Goal: Information Seeking & Learning: Learn about a topic

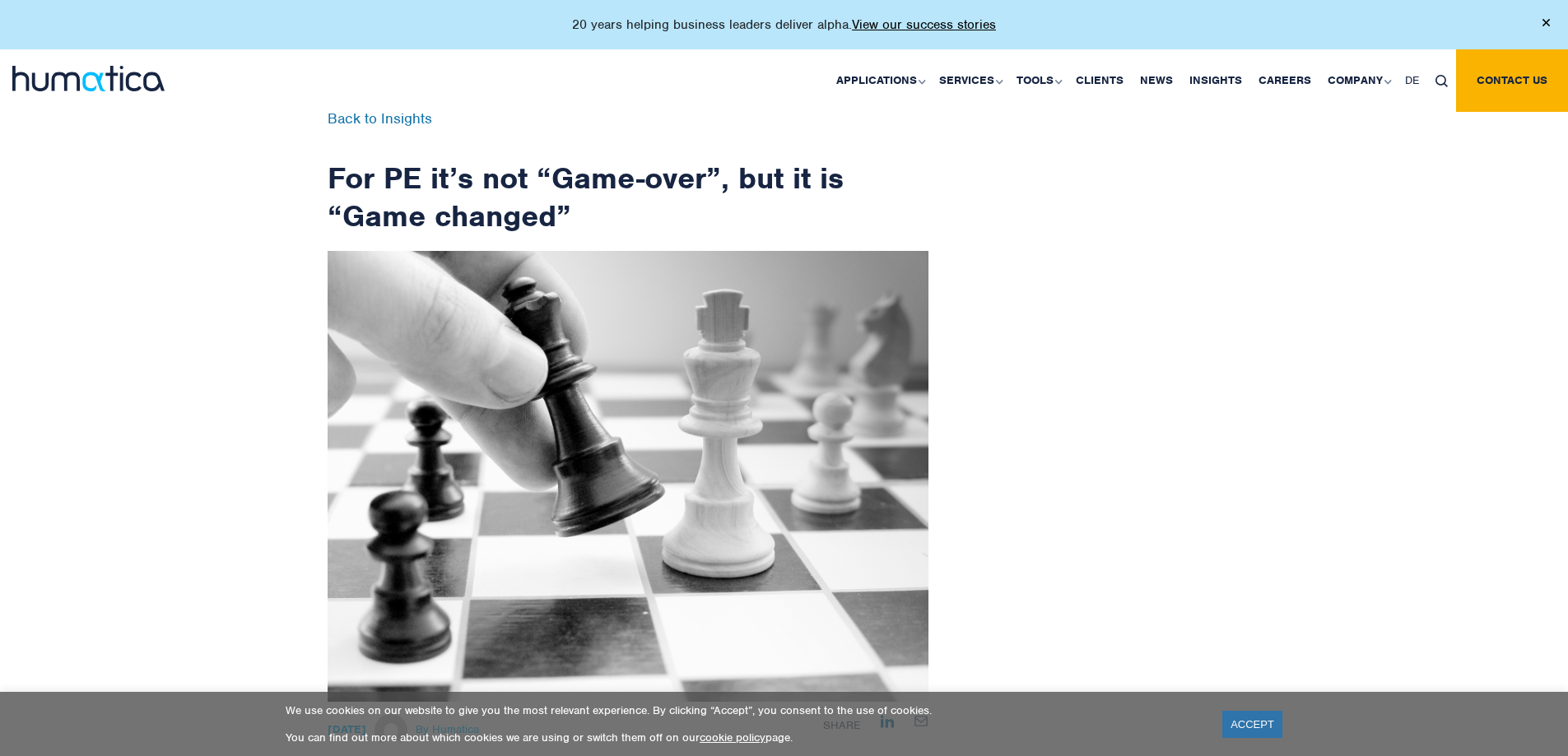
click at [1257, 729] on link "ACCEPT" at bounding box center [1252, 724] width 60 height 27
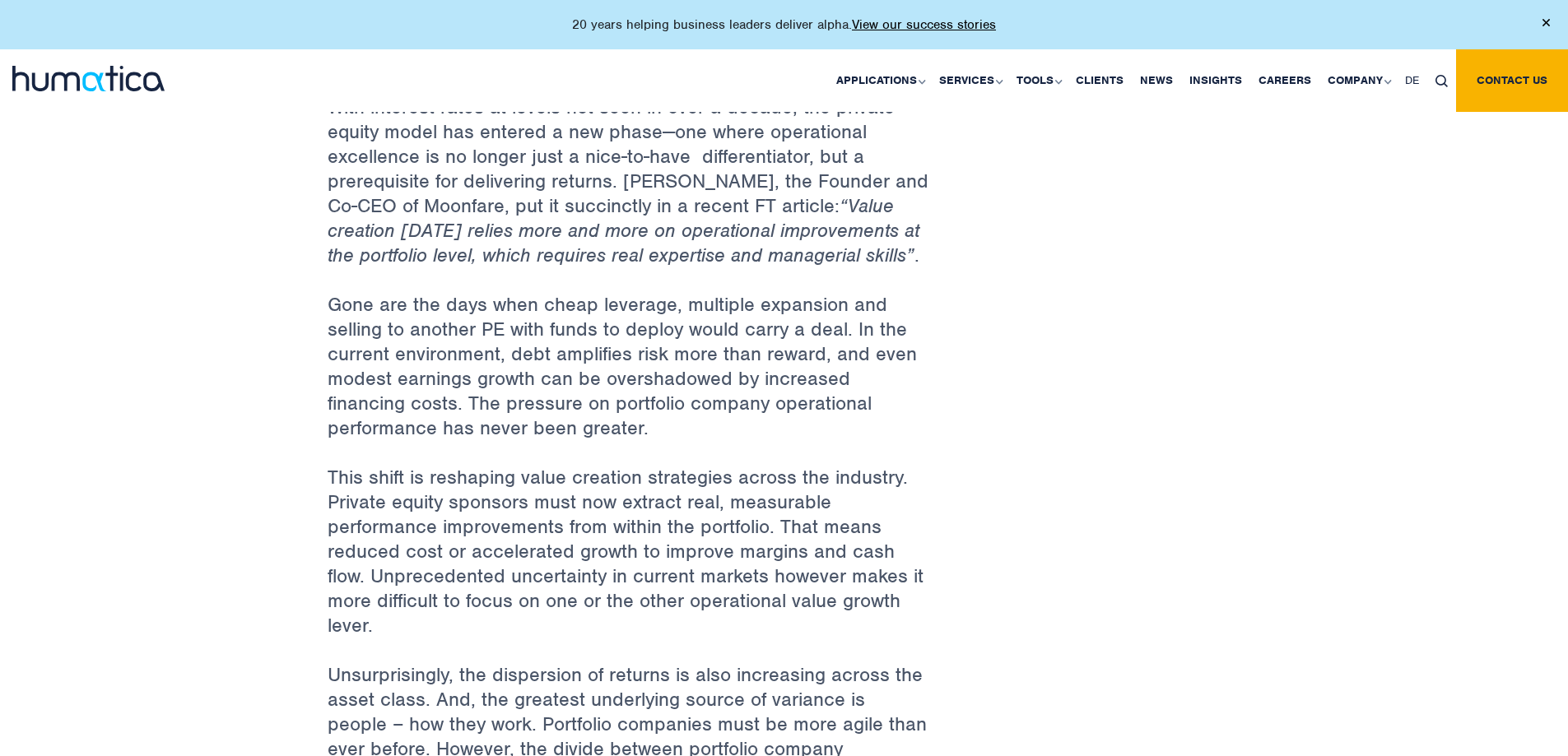
scroll to position [549, 0]
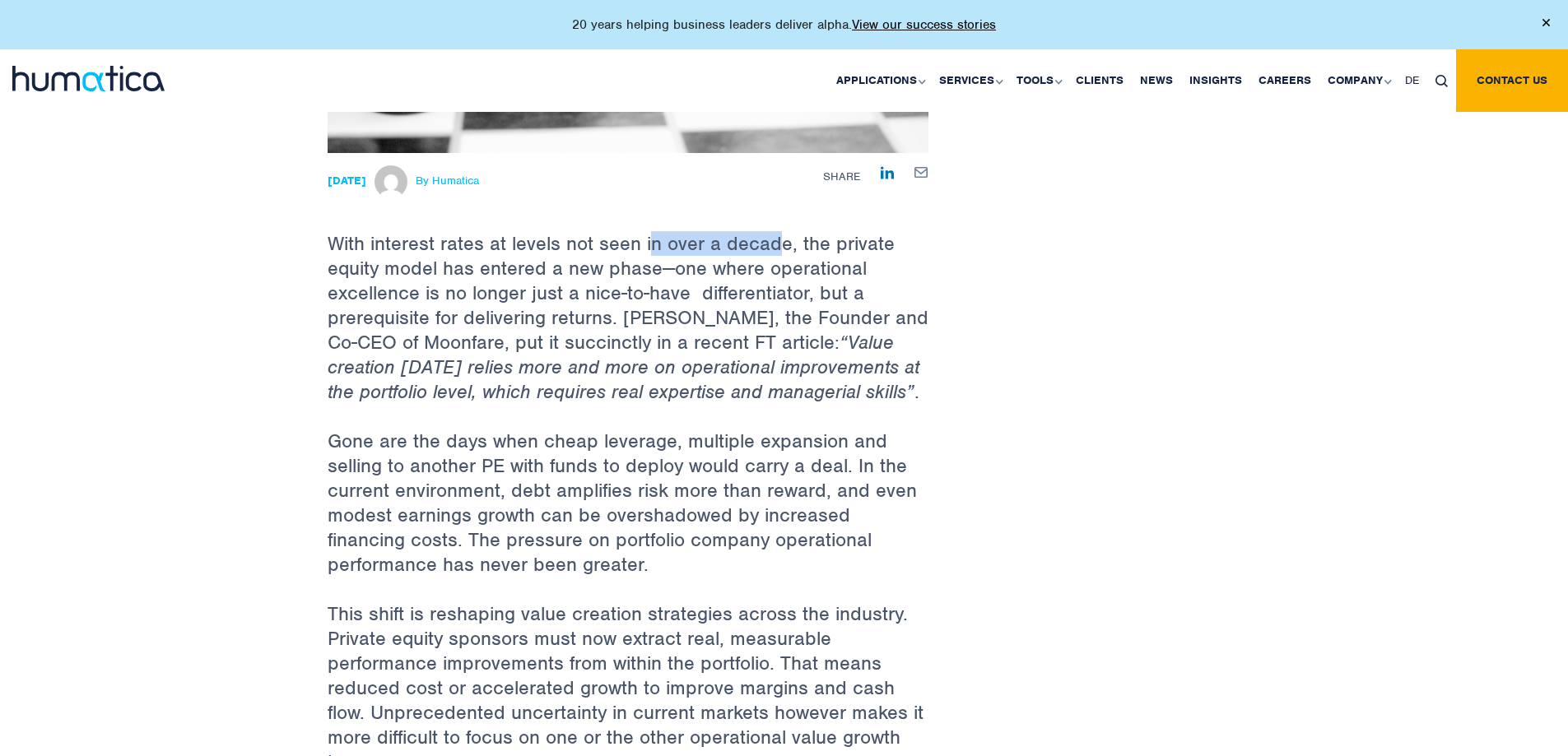
drag, startPoint x: 648, startPoint y: 249, endPoint x: 792, endPoint y: 251, distance: 144.0
click at [784, 248] on p "With interest rates at levels not seen in over a decade, the private equity mod…" at bounding box center [627, 290] width 601 height 275
click at [797, 254] on p "With interest rates at levels not seen in over a decade, the private equity mod…" at bounding box center [627, 290] width 601 height 275
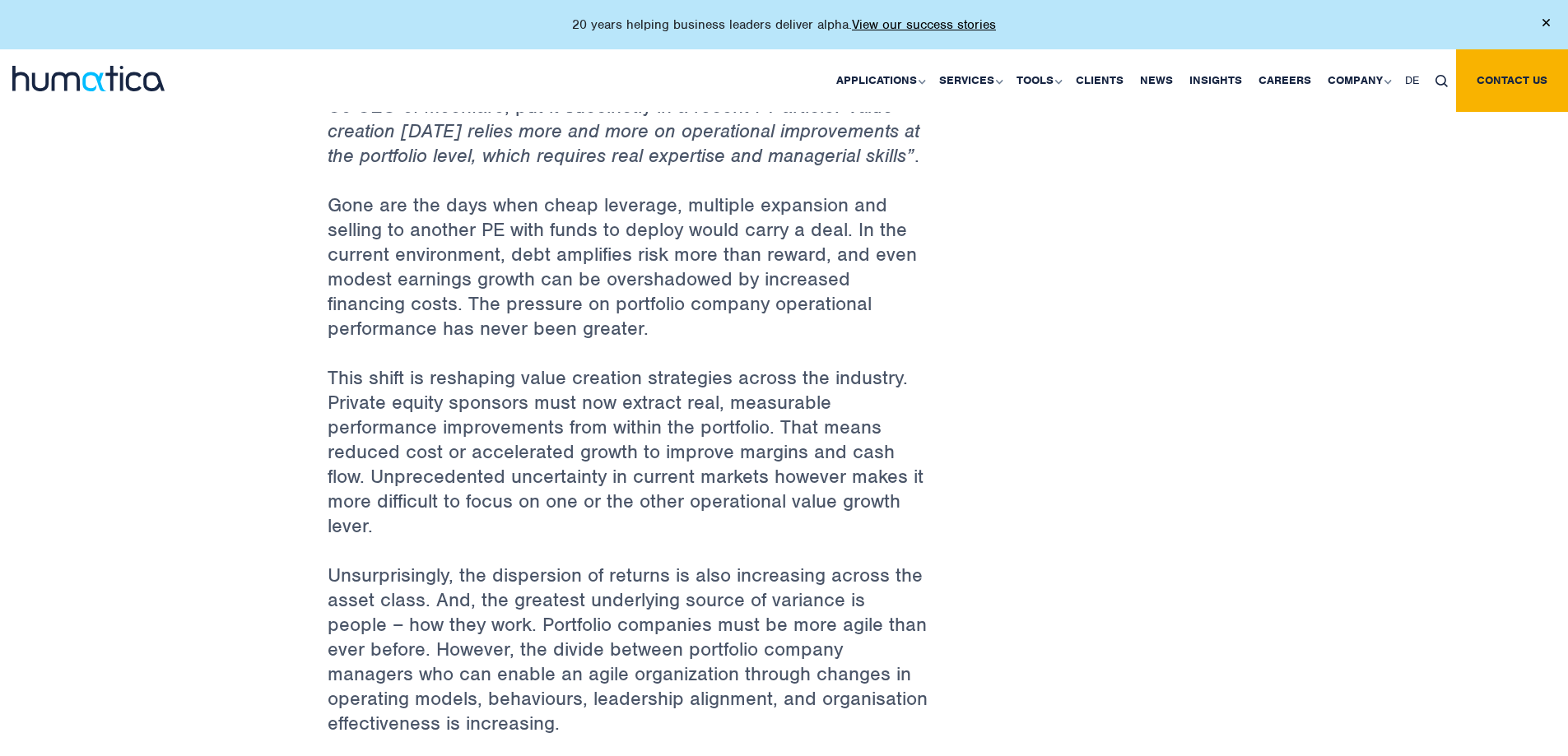
scroll to position [823, 0]
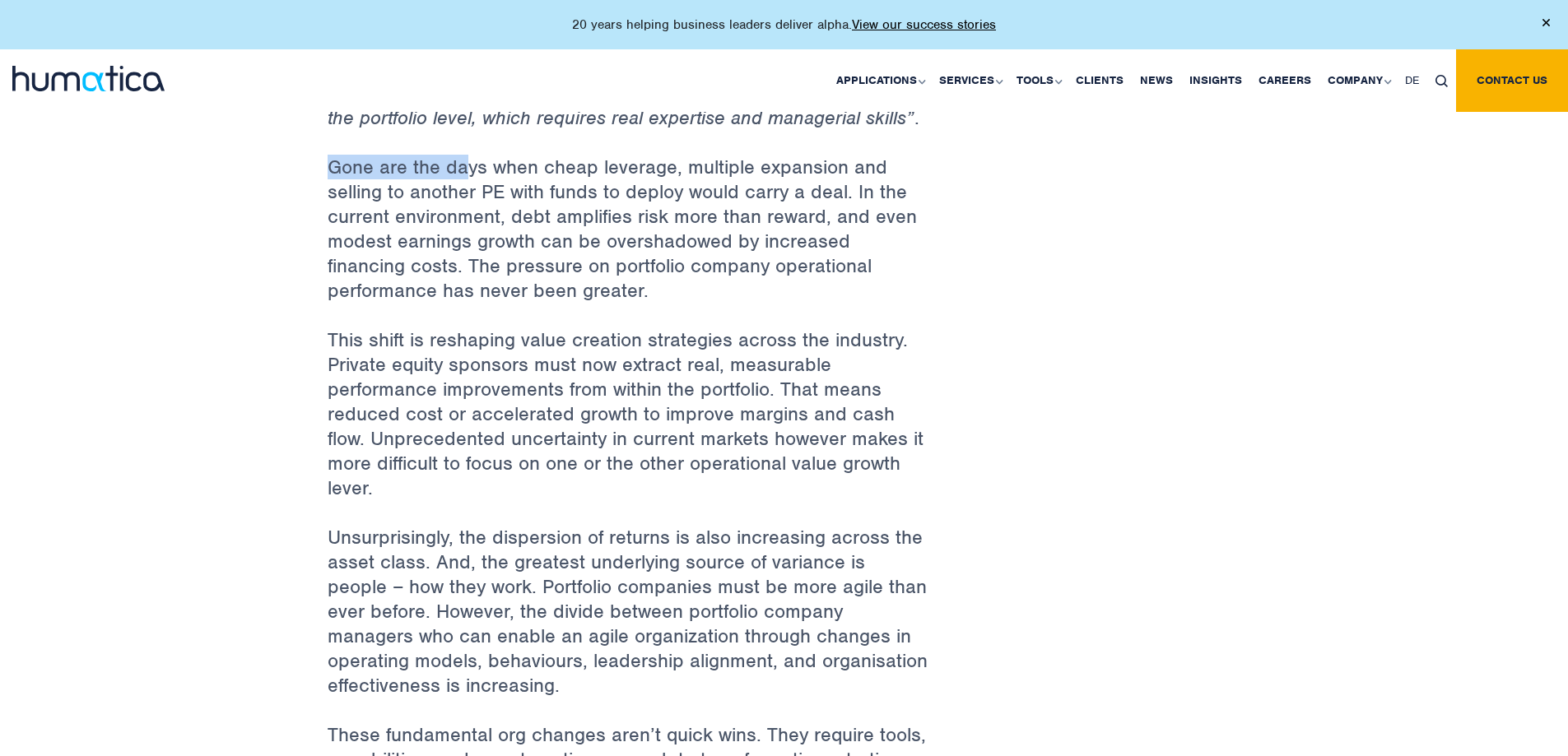
drag, startPoint x: 323, startPoint y: 165, endPoint x: 466, endPoint y: 165, distance: 143.0
click at [466, 165] on div "Back to Insights For PE it’s not “Game-over”, but it is “Game changed” [DATE] B…" at bounding box center [627, 707] width 626 height 2835
click at [524, 166] on p "Gone are the days when cheap leverage, multiple expansion and selling to anothe…" at bounding box center [627, 241] width 601 height 173
drag, startPoint x: 342, startPoint y: 163, endPoint x: 510, endPoint y: 163, distance: 168.0
click at [510, 163] on p "Gone are the days when cheap leverage, multiple expansion and selling to anothe…" at bounding box center [627, 241] width 601 height 173
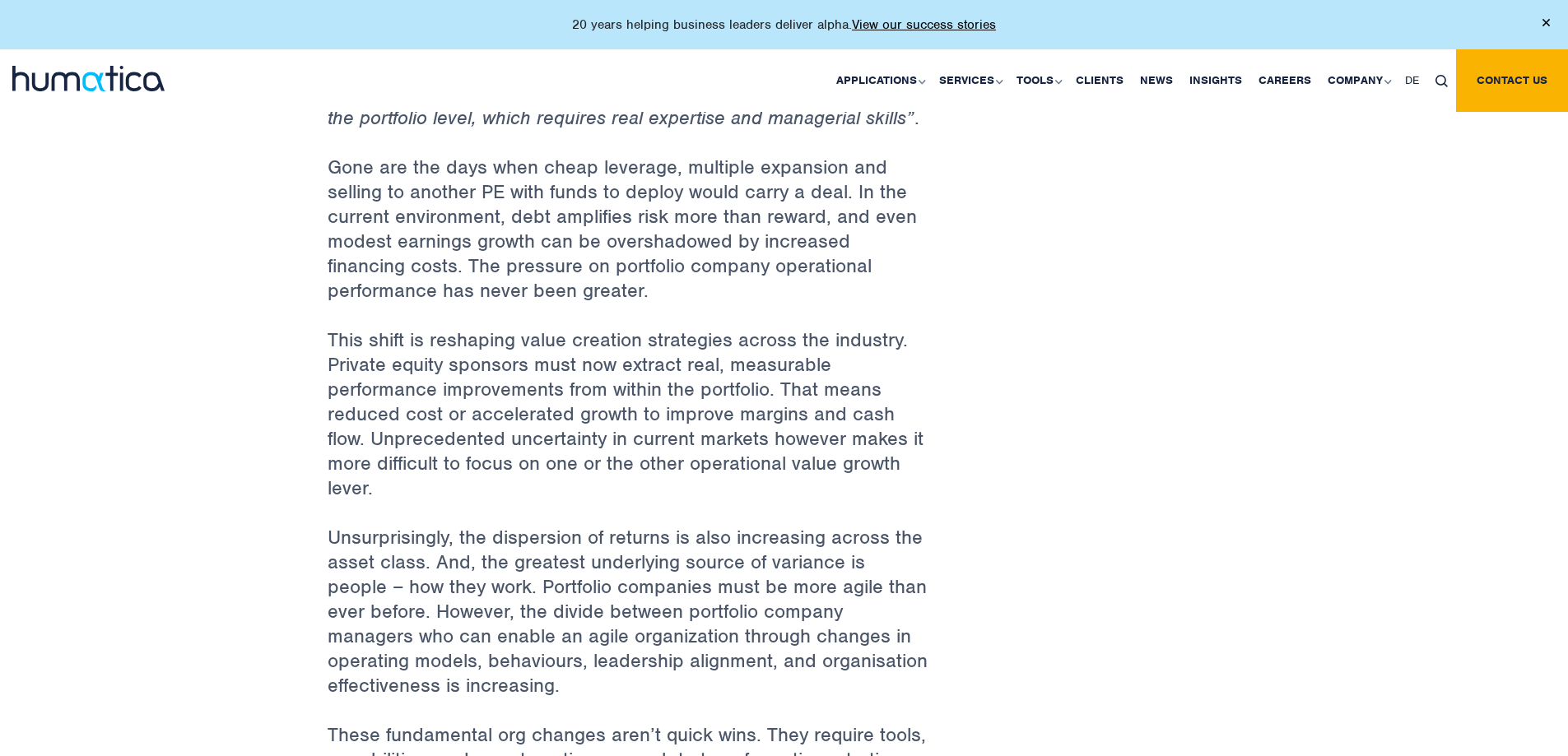
click at [557, 179] on p "Gone are the days when cheap leverage, multiple expansion and selling to anothe…" at bounding box center [627, 241] width 601 height 173
drag, startPoint x: 370, startPoint y: 163, endPoint x: 692, endPoint y: 166, distance: 322.0
click at [672, 163] on p "Gone are the days when cheap leverage, multiple expansion and selling to anothe…" at bounding box center [627, 241] width 601 height 173
click at [731, 170] on p "Gone are the days when cheap leverage, multiple expansion and selling to anothe…" at bounding box center [627, 241] width 601 height 173
drag, startPoint x: 339, startPoint y: 213, endPoint x: 644, endPoint y: 213, distance: 305.0
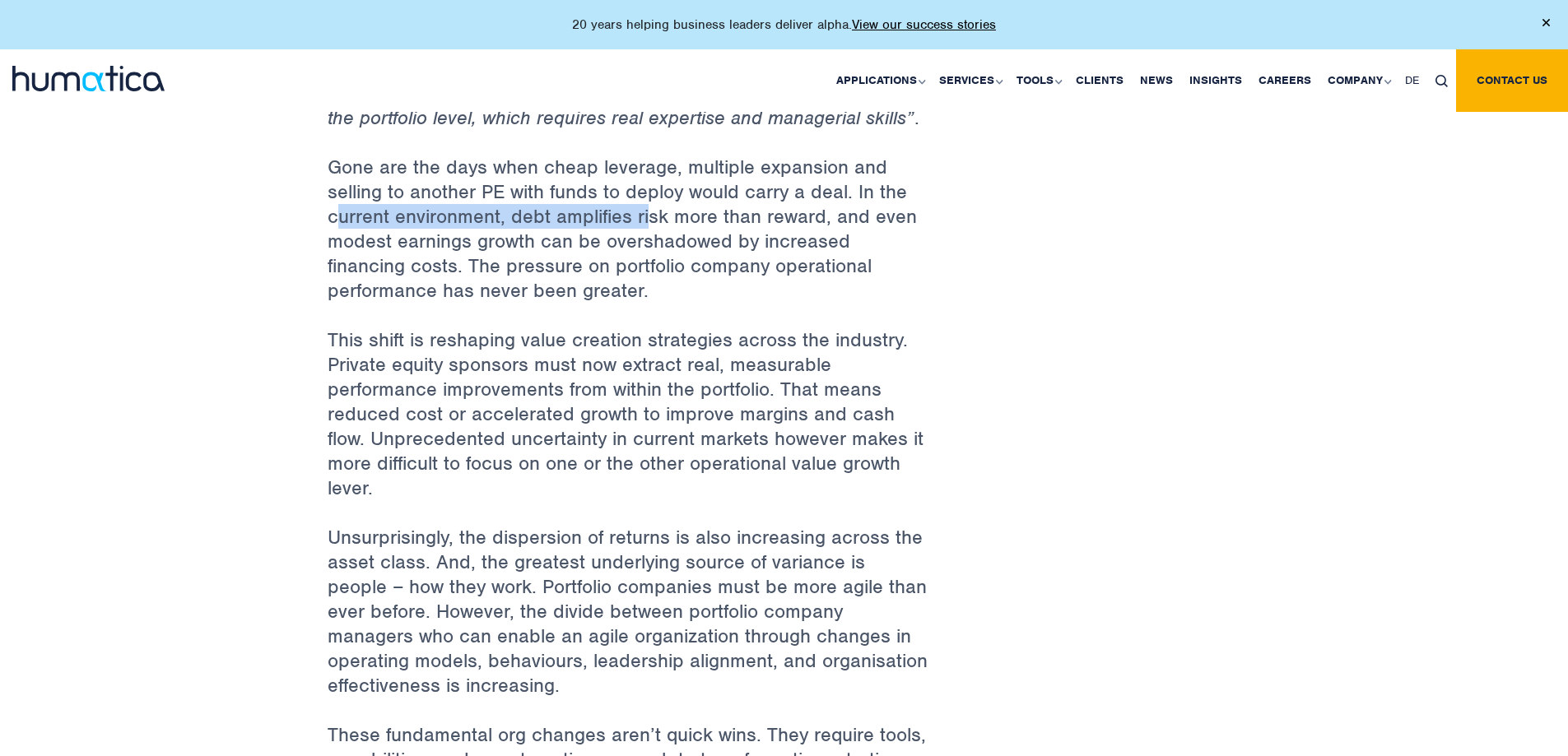
click at [644, 213] on p "Gone are the days when cheap leverage, multiple expansion and selling to anothe…" at bounding box center [627, 241] width 601 height 173
click at [761, 211] on p "Gone are the days when cheap leverage, multiple expansion and selling to anothe…" at bounding box center [627, 241] width 601 height 173
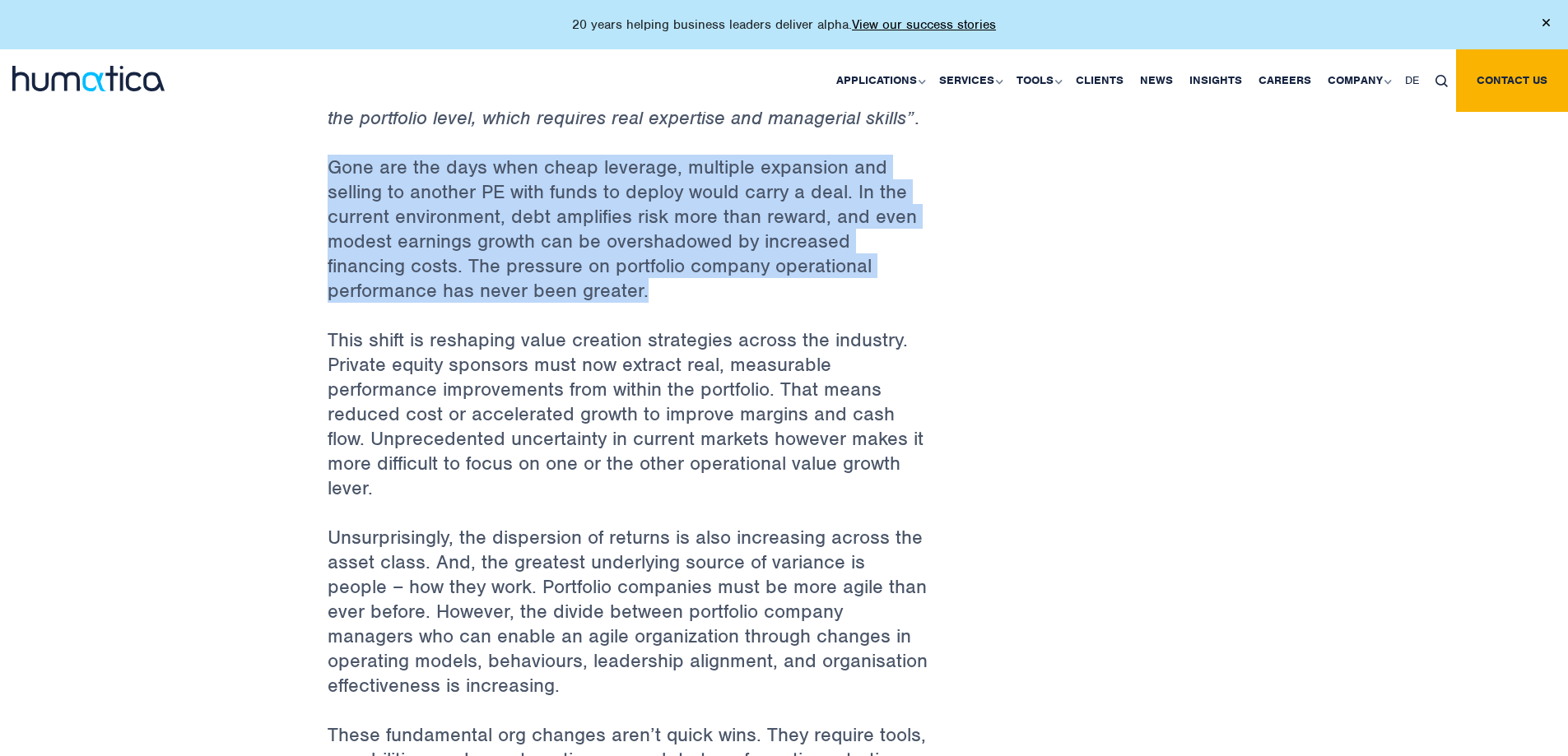
drag, startPoint x: 321, startPoint y: 164, endPoint x: 668, endPoint y: 299, distance: 372.3
click at [668, 299] on div "Back to Insights For PE it’s not “Game-over”, but it is “Game changed” [DATE] B…" at bounding box center [627, 707] width 626 height 2835
click at [694, 212] on p "Gone are the days when cheap leverage, multiple expansion and selling to anothe…" at bounding box center [627, 241] width 601 height 173
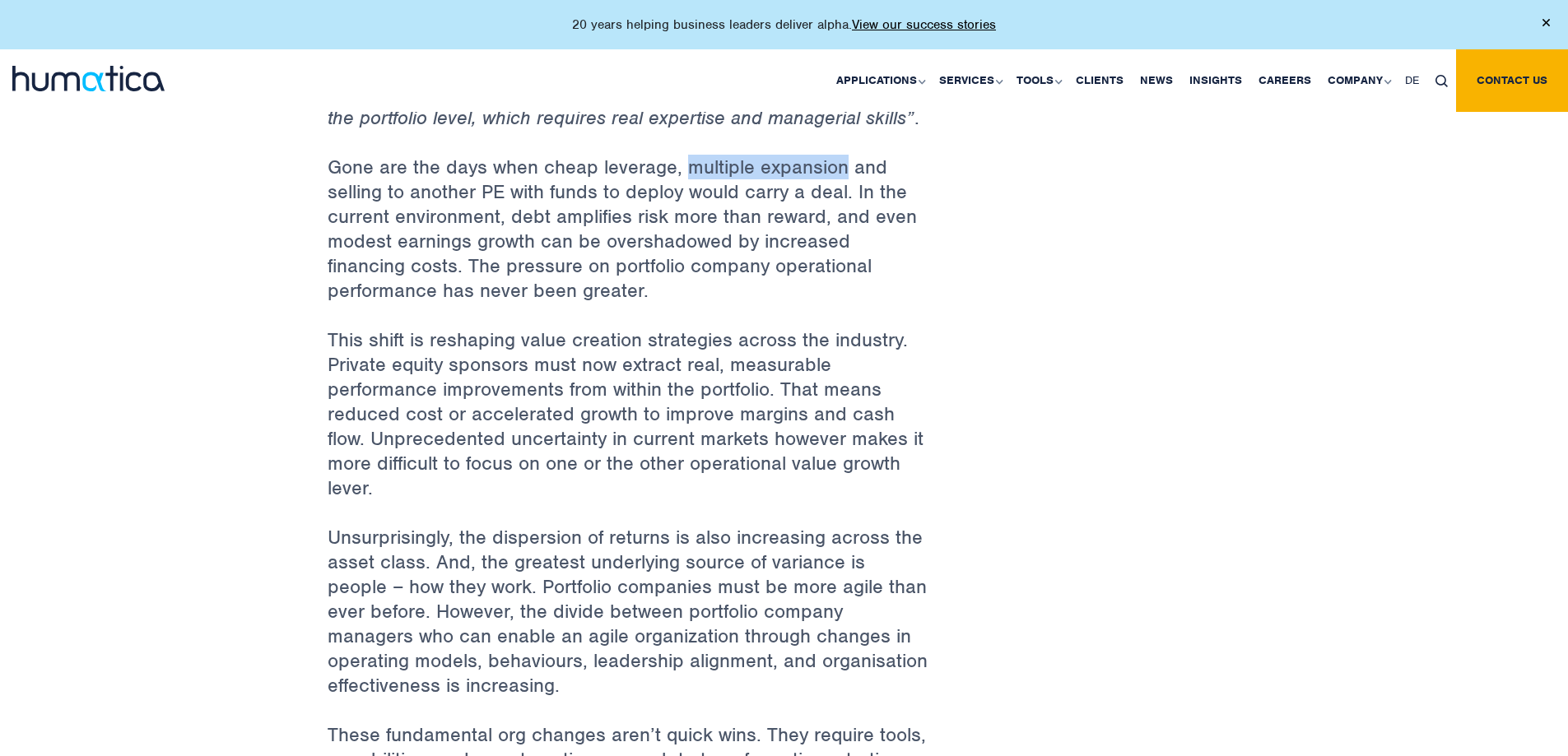
drag, startPoint x: 686, startPoint y: 159, endPoint x: 839, endPoint y: 165, distance: 153.1
click at [839, 165] on p "Gone are the days when cheap leverage, multiple expansion and selling to anothe…" at bounding box center [627, 241] width 601 height 173
click at [826, 177] on p "Gone are the days when cheap leverage, multiple expansion and selling to anothe…" at bounding box center [627, 241] width 601 height 173
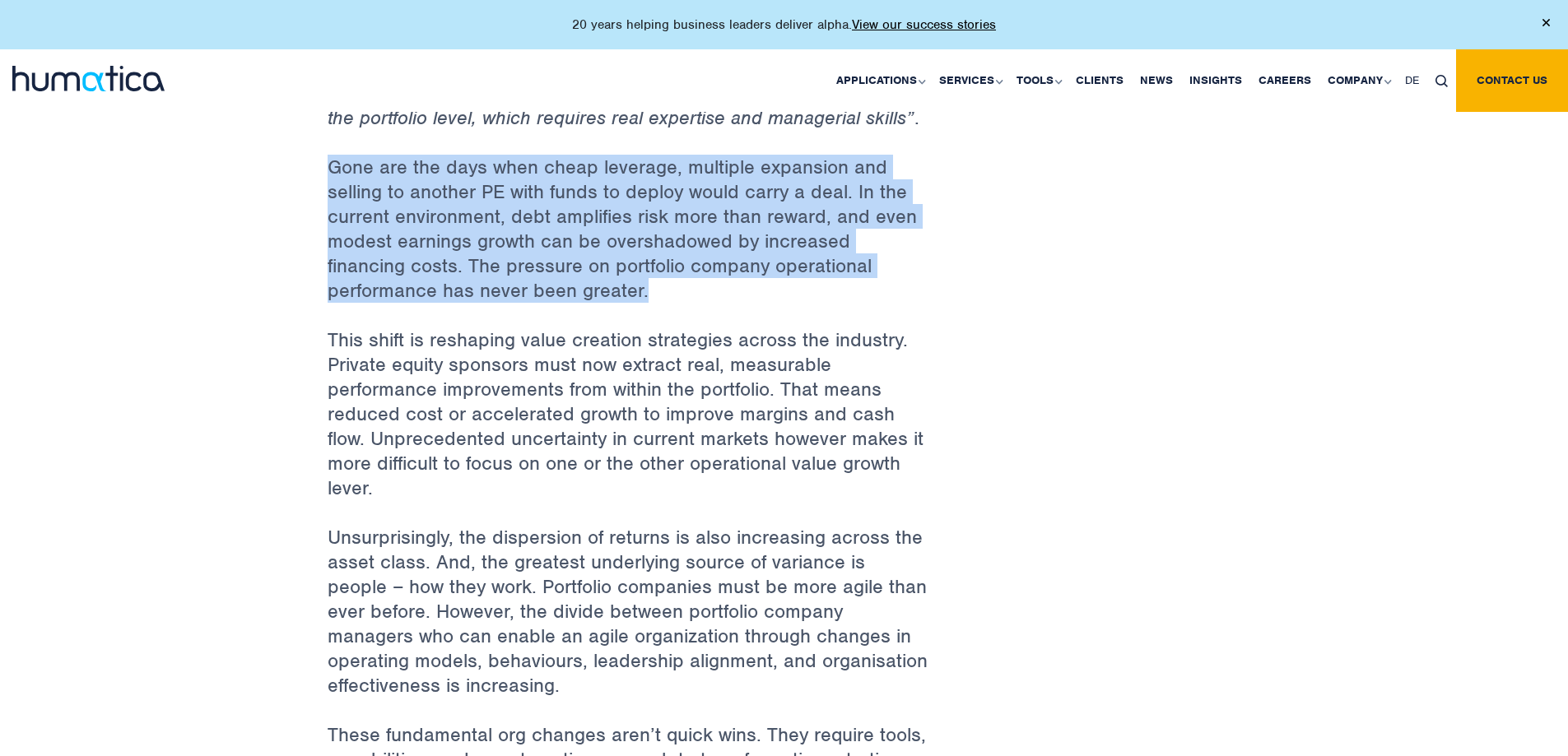
drag, startPoint x: 328, startPoint y: 166, endPoint x: 670, endPoint y: 279, distance: 360.2
click at [670, 279] on p "Gone are the days when cheap leverage, multiple expansion and selling to anothe…" at bounding box center [627, 241] width 601 height 173
click at [670, 290] on p "Gone are the days when cheap leverage, multiple expansion and selling to anothe…" at bounding box center [627, 241] width 601 height 173
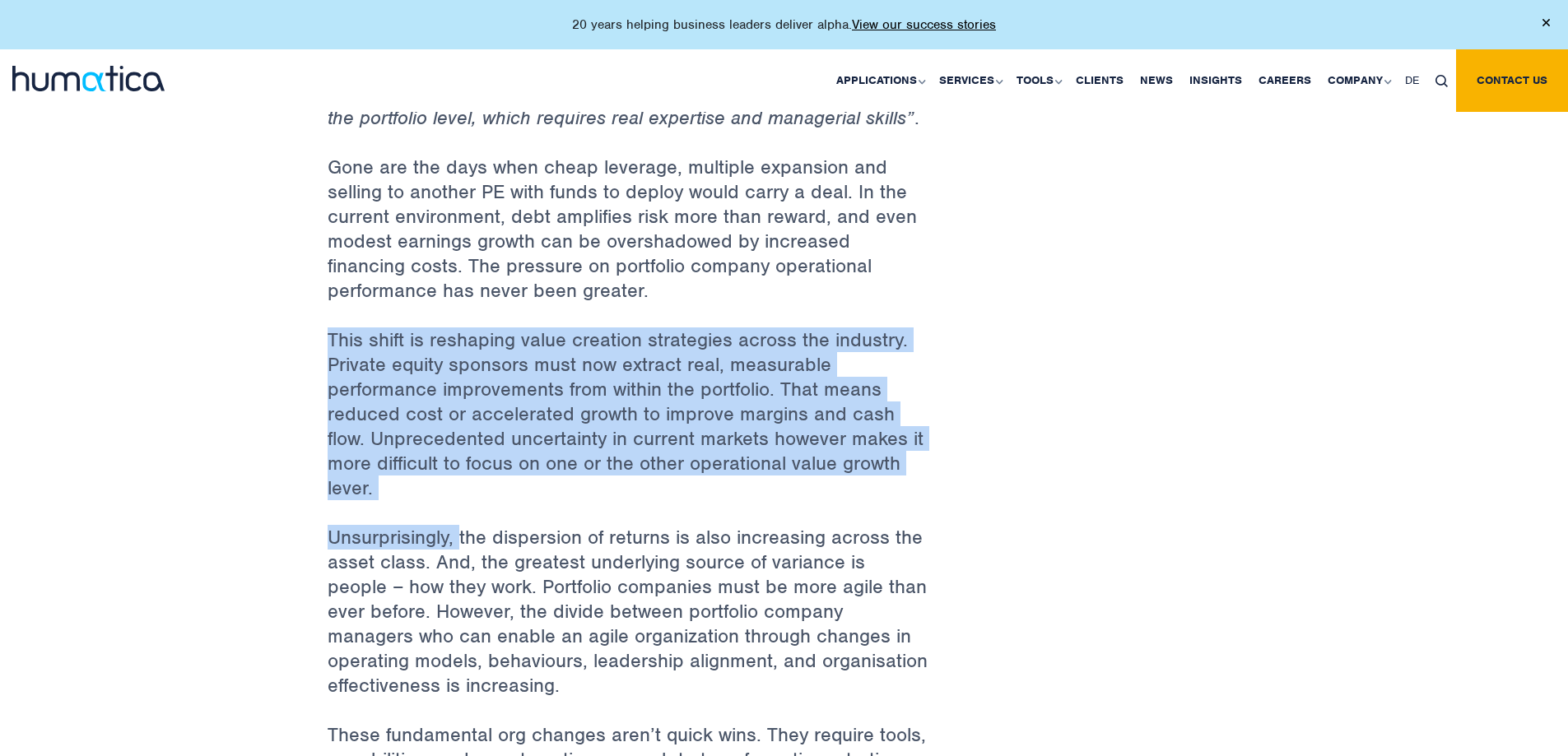
drag, startPoint x: 318, startPoint y: 333, endPoint x: 461, endPoint y: 528, distance: 241.8
click at [461, 528] on div "Back to Insights For PE it’s not “Game-over”, but it is “Game changed” [DATE] B…" at bounding box center [627, 707] width 626 height 2835
click at [585, 469] on p "This shift is reshaping value creation strategies across the industry. Private …" at bounding box center [627, 426] width 601 height 198
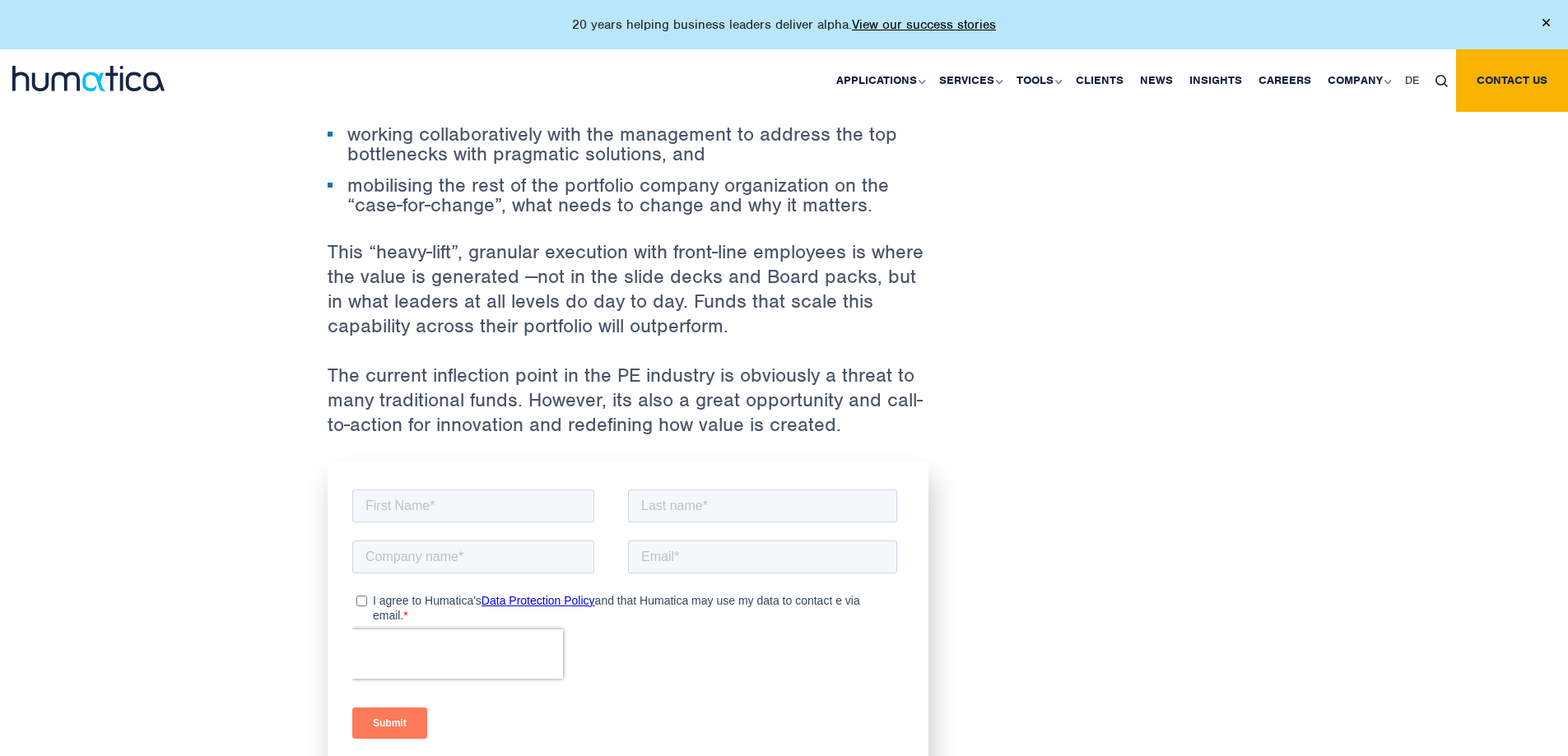
scroll to position [2194, 0]
